Goal: Find contact information: Find contact information

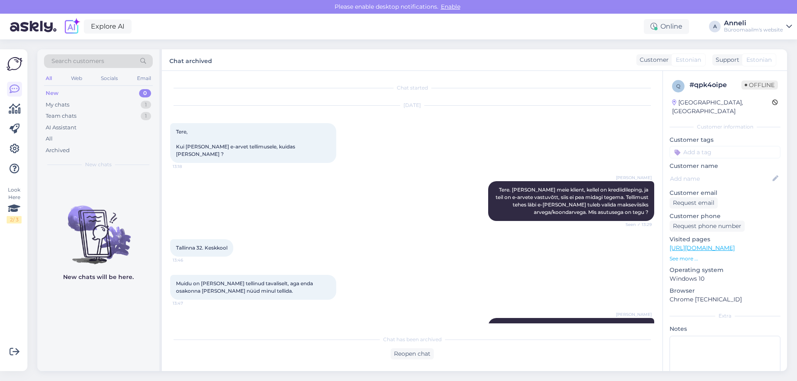
scroll to position [100, 0]
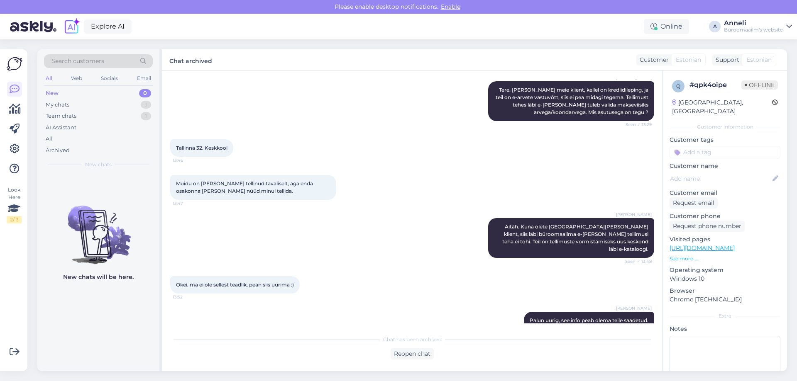
click at [266, 93] on div "[PERSON_NAME] Tere. [PERSON_NAME] meie klient, kellel on krediidileping, ja tei…" at bounding box center [412, 101] width 484 height 58
click at [320, 117] on div "[PERSON_NAME] Tere. [PERSON_NAME] meie klient, kellel on krediidileping, ja tei…" at bounding box center [412, 101] width 484 height 58
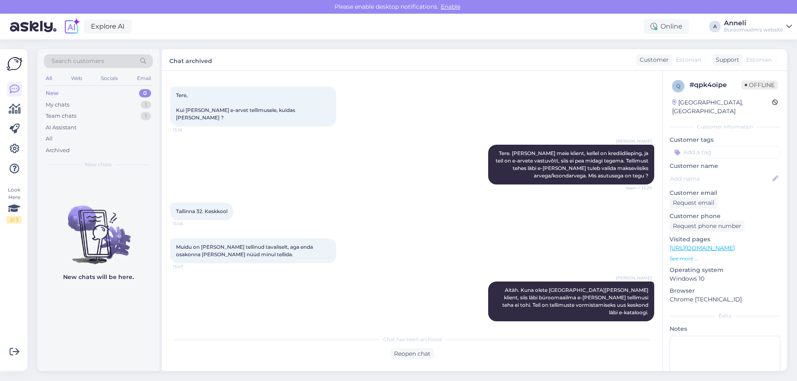
scroll to position [17, 0]
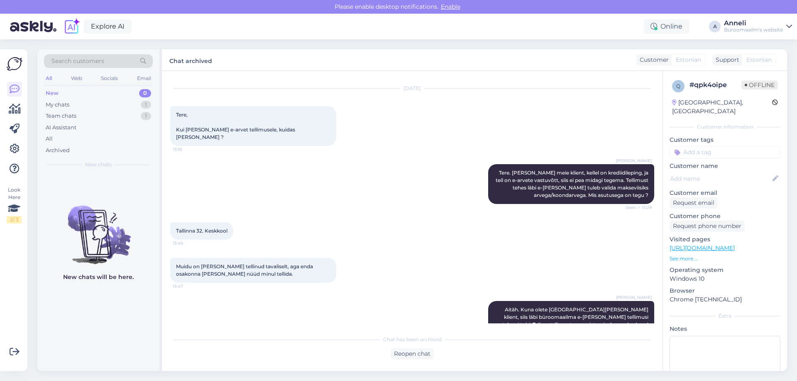
click at [382, 118] on div "[DATE] Tere, Kui [PERSON_NAME] e-arvet tellimusele, kuidas [PERSON_NAME] ? 13:18" at bounding box center [412, 118] width 484 height 76
click at [142, 105] on div "1" at bounding box center [146, 105] width 10 height 8
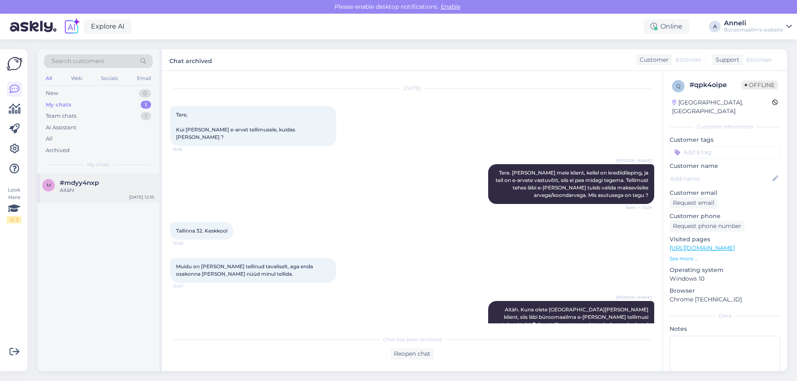
click at [78, 179] on span "#mdyy4nxp" at bounding box center [79, 182] width 39 height 7
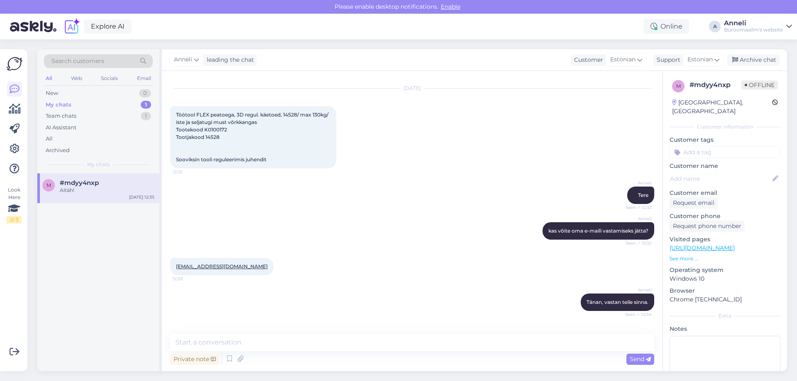
scroll to position [46, 0]
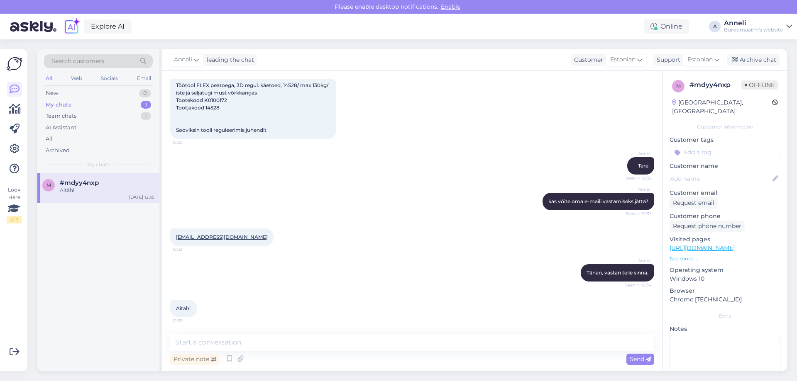
click at [427, 212] on div "[PERSON_NAME] kas võite oma e-maili vastamiseks jätta? Seen ✓ 12:32" at bounding box center [412, 202] width 484 height 36
drag, startPoint x: 239, startPoint y: 239, endPoint x: 174, endPoint y: 239, distance: 64.7
click at [174, 239] on div "[EMAIL_ADDRESS][DOMAIN_NAME] 12:33" at bounding box center [221, 237] width 103 height 17
copy link "[EMAIL_ADDRESS][DOMAIN_NAME]"
click at [331, 189] on div "[PERSON_NAME] kas võite oma e-maili vastamiseks jätta? Seen ✓ 12:32" at bounding box center [412, 202] width 484 height 36
